Goal: Find specific page/section: Find specific page/section

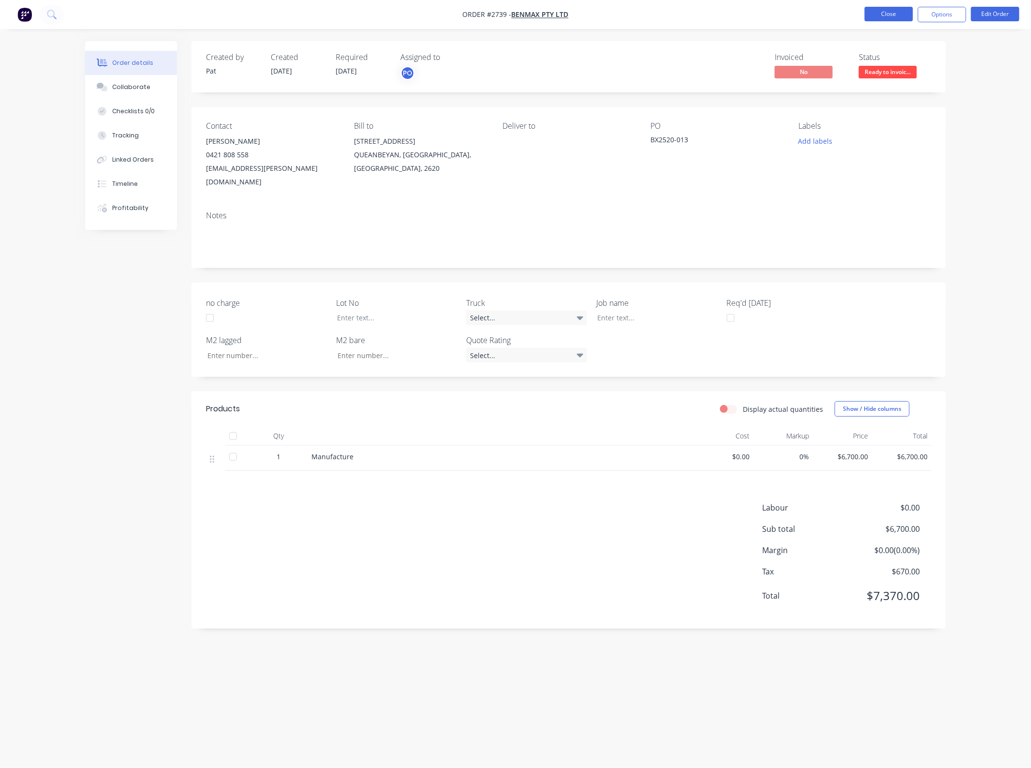
click at [888, 18] on button "Close" at bounding box center [889, 14] width 48 height 15
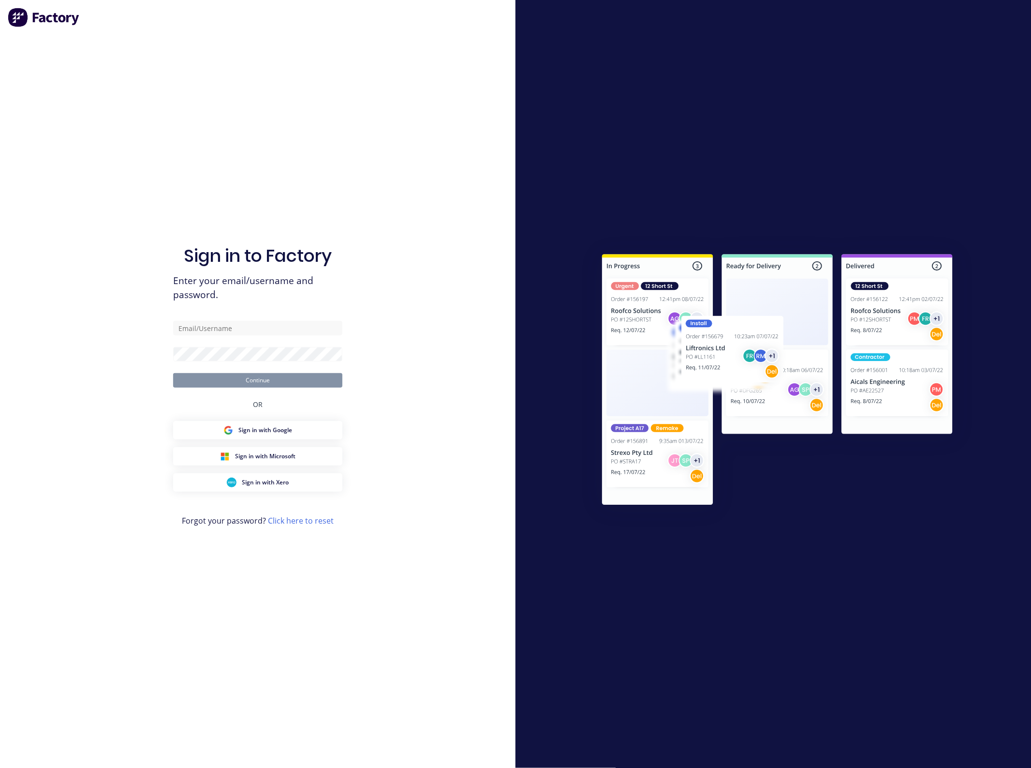
type input "[EMAIL_ADDRESS][DOMAIN_NAME]"
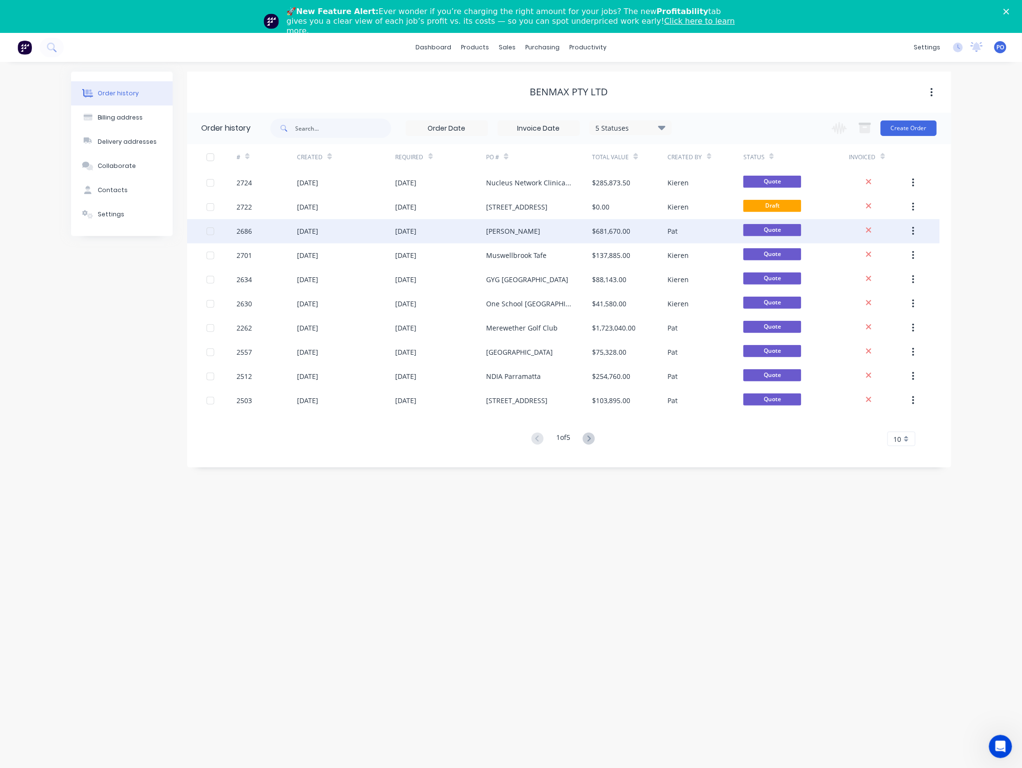
click at [480, 236] on div "[DATE]" at bounding box center [441, 231] width 91 height 24
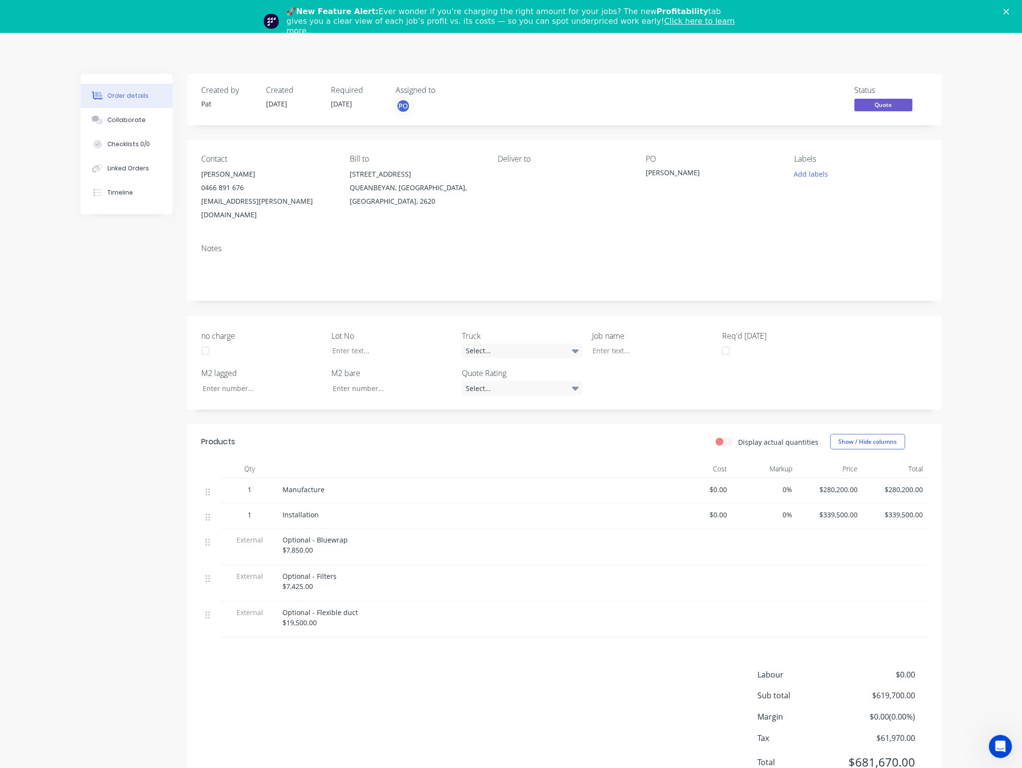
click at [1010, 14] on polygon "Close" at bounding box center [1007, 12] width 6 height 6
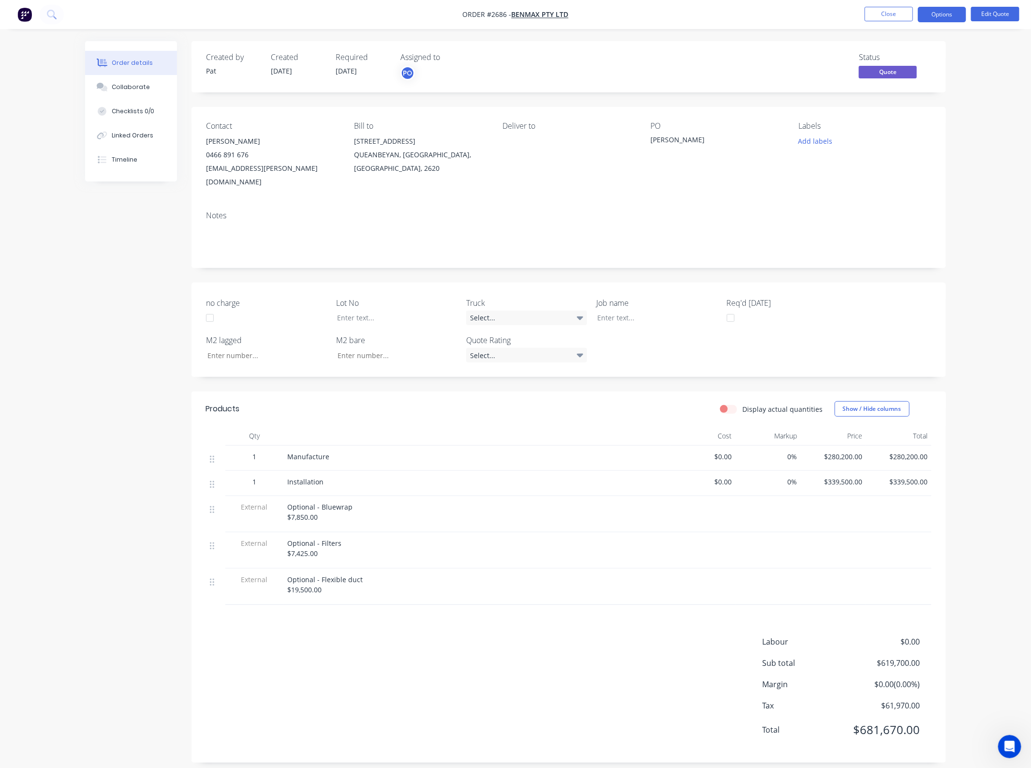
click at [886, 22] on li "Close" at bounding box center [889, 14] width 48 height 15
click at [891, 15] on button "Close" at bounding box center [889, 14] width 48 height 15
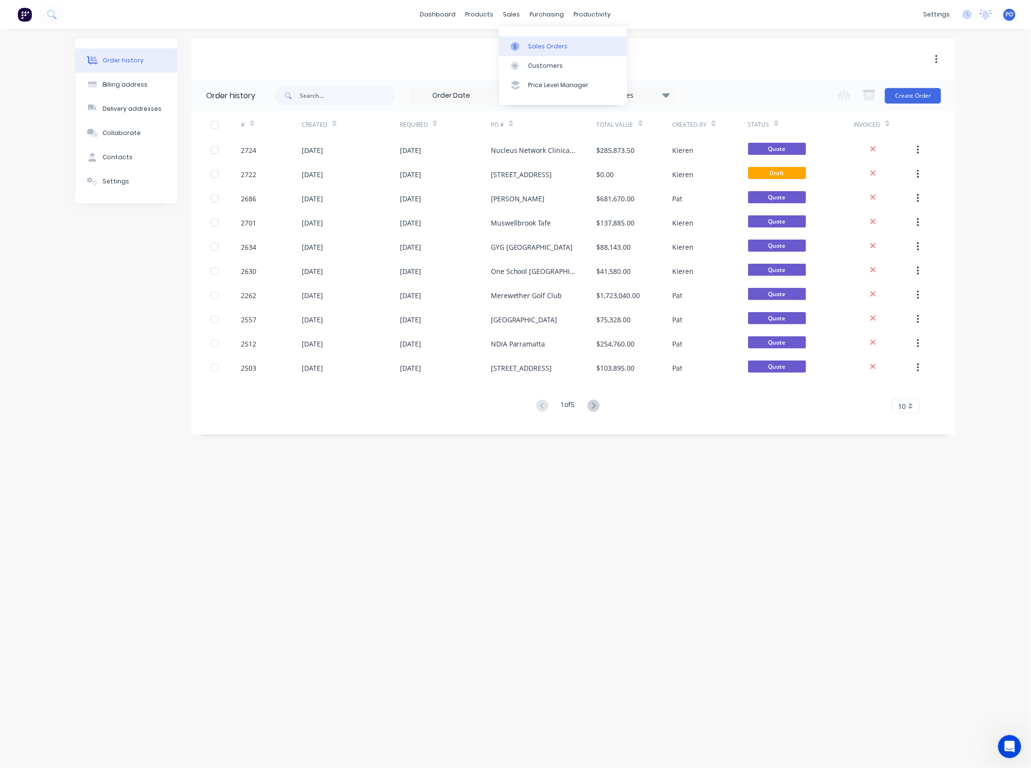
click at [521, 46] on div at bounding box center [518, 46] width 15 height 9
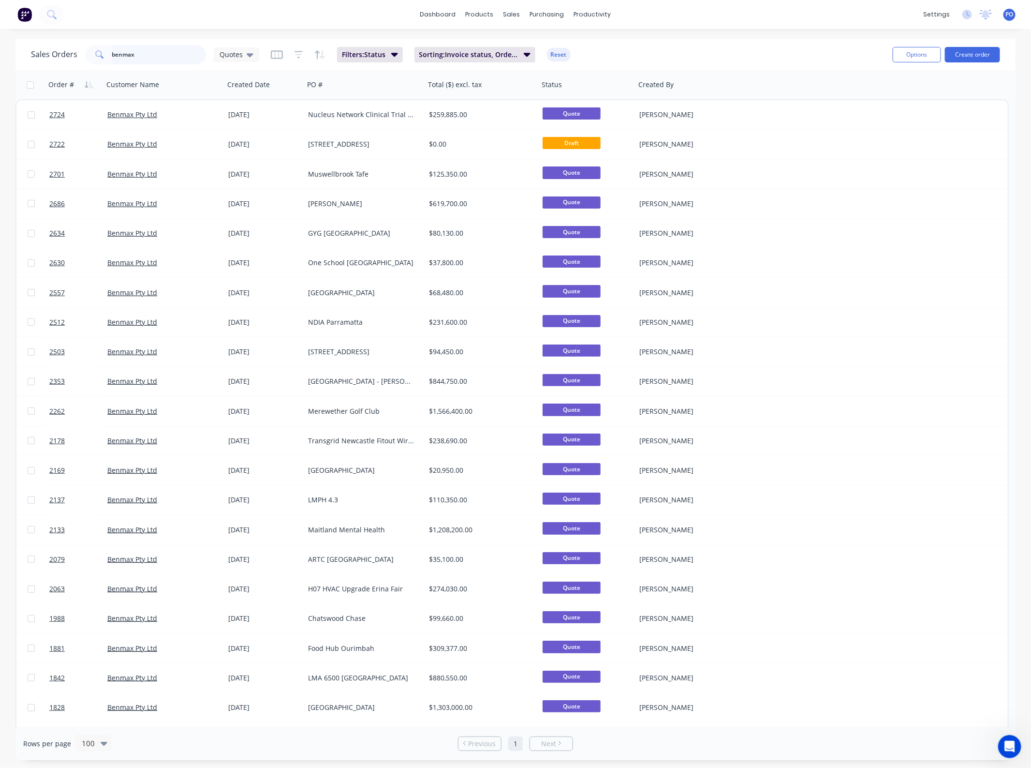
click at [202, 56] on input "benmax" at bounding box center [159, 54] width 94 height 19
click at [238, 56] on span "Quotes" at bounding box center [231, 54] width 23 height 10
click at [243, 214] on button "Projects" at bounding box center [272, 213] width 110 height 11
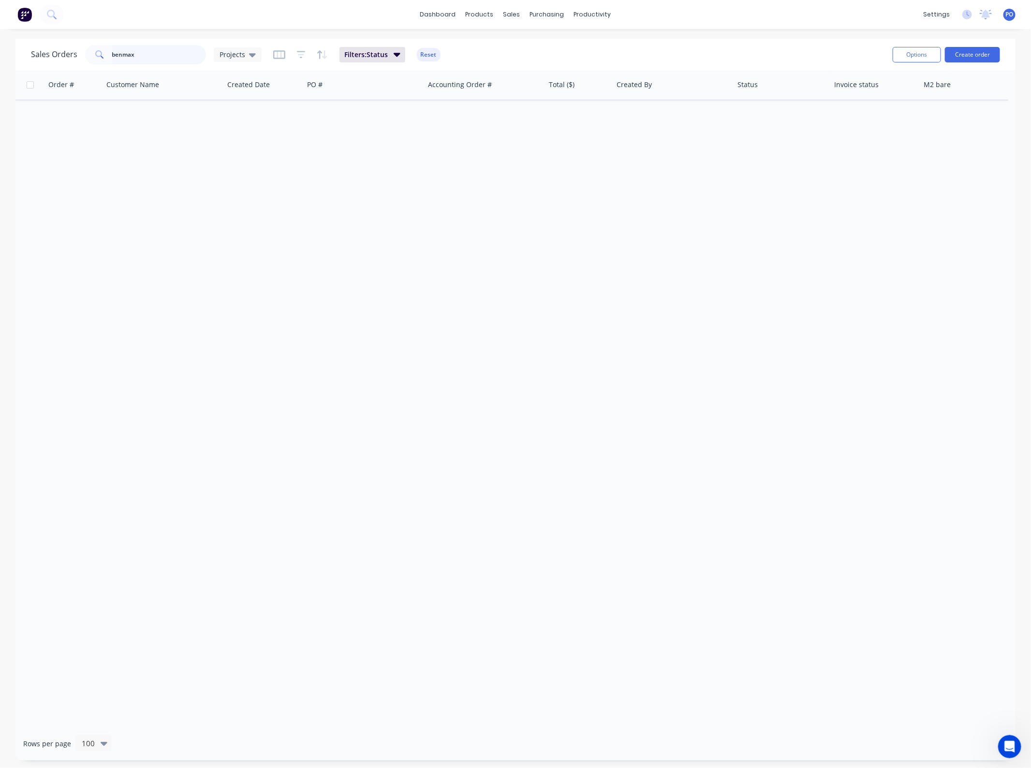
click at [136, 60] on input "benmax" at bounding box center [159, 54] width 94 height 19
drag, startPoint x: 141, startPoint y: 56, endPoint x: 26, endPoint y: 59, distance: 115.6
click at [39, 57] on div "Sales Orders benmax Projects" at bounding box center [146, 54] width 231 height 19
type input "[GEOGRAPHIC_DATA]"
